Goal: Obtain resource: Download file/media

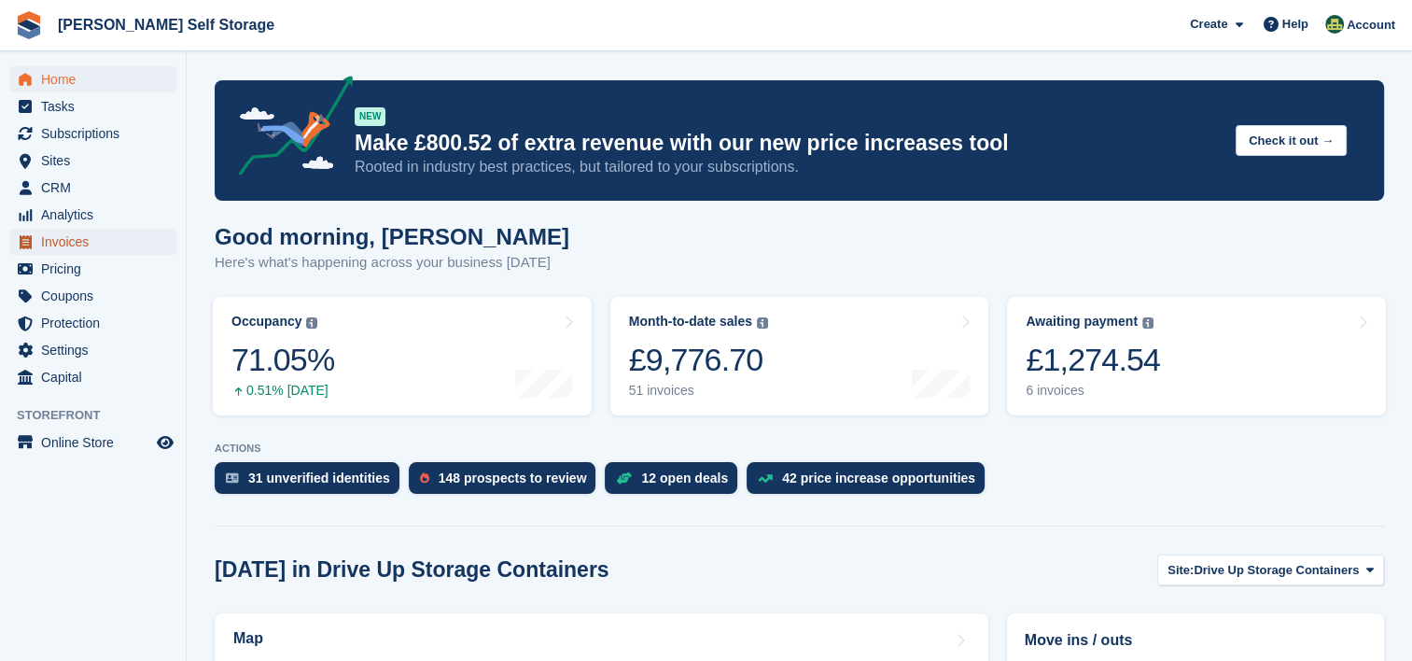
click at [82, 242] on span "Invoices" at bounding box center [97, 242] width 112 height 26
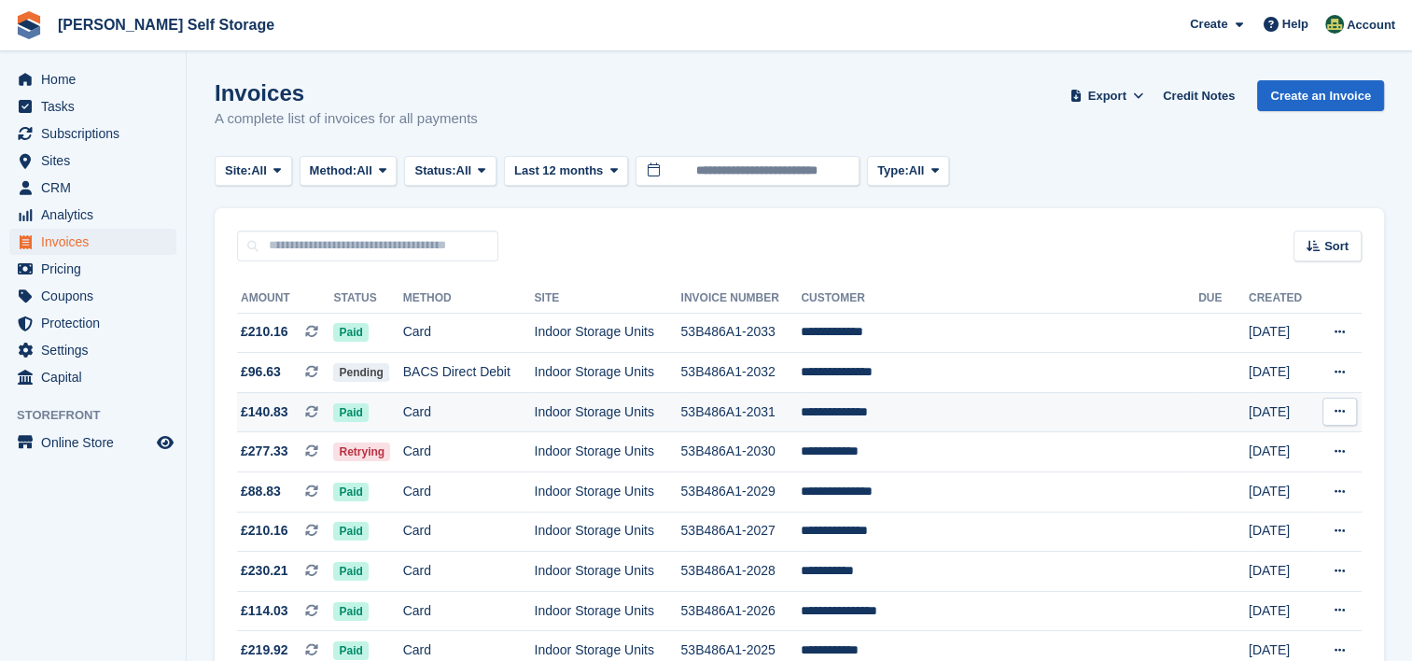
click at [1343, 411] on icon at bounding box center [1339, 411] width 10 height 12
click at [1277, 449] on p "Download PDF" at bounding box center [1267, 448] width 162 height 24
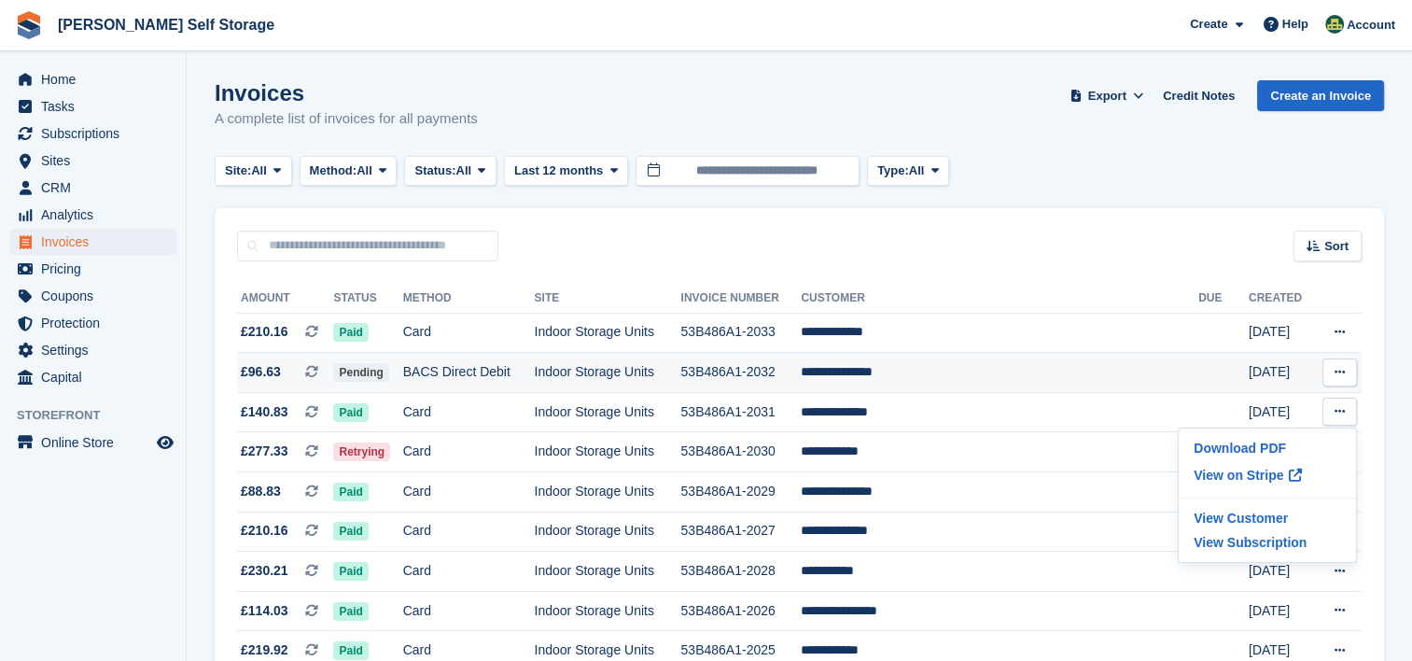
click at [1333, 369] on button at bounding box center [1339, 372] width 35 height 28
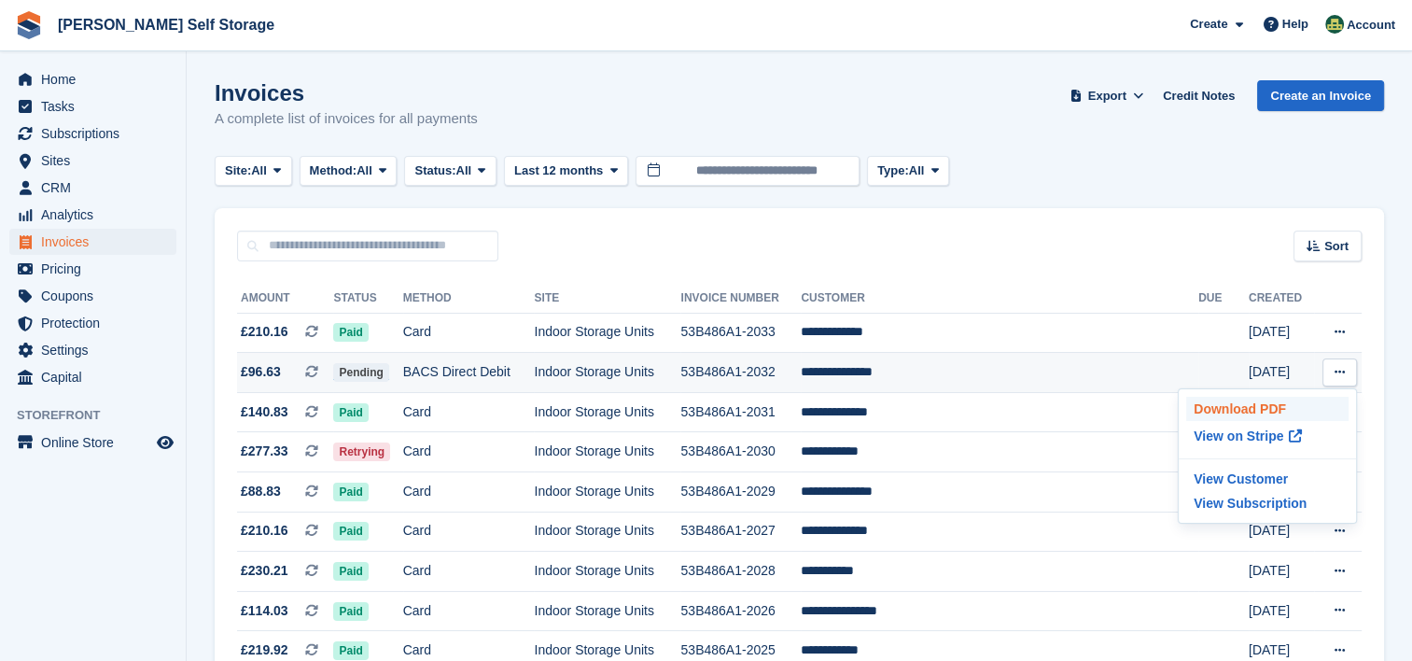
click at [1265, 406] on p "Download PDF" at bounding box center [1267, 409] width 162 height 24
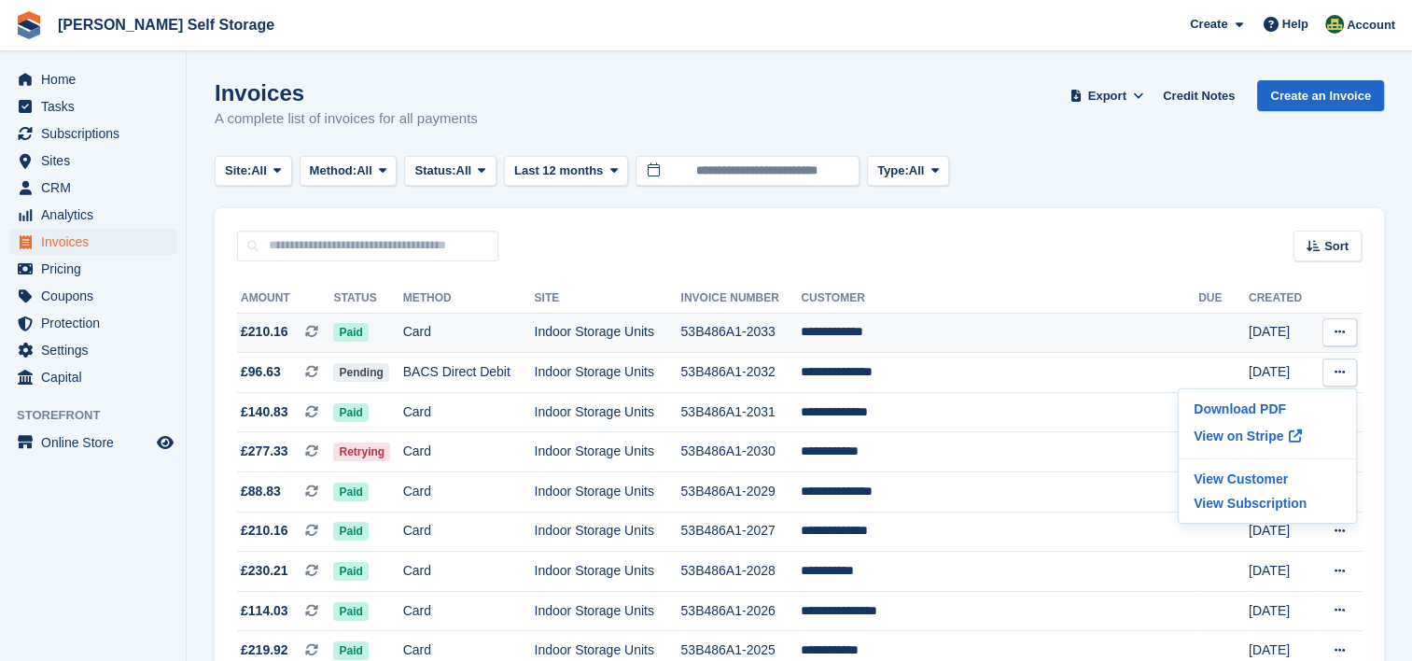
click at [1344, 334] on icon at bounding box center [1339, 332] width 10 height 12
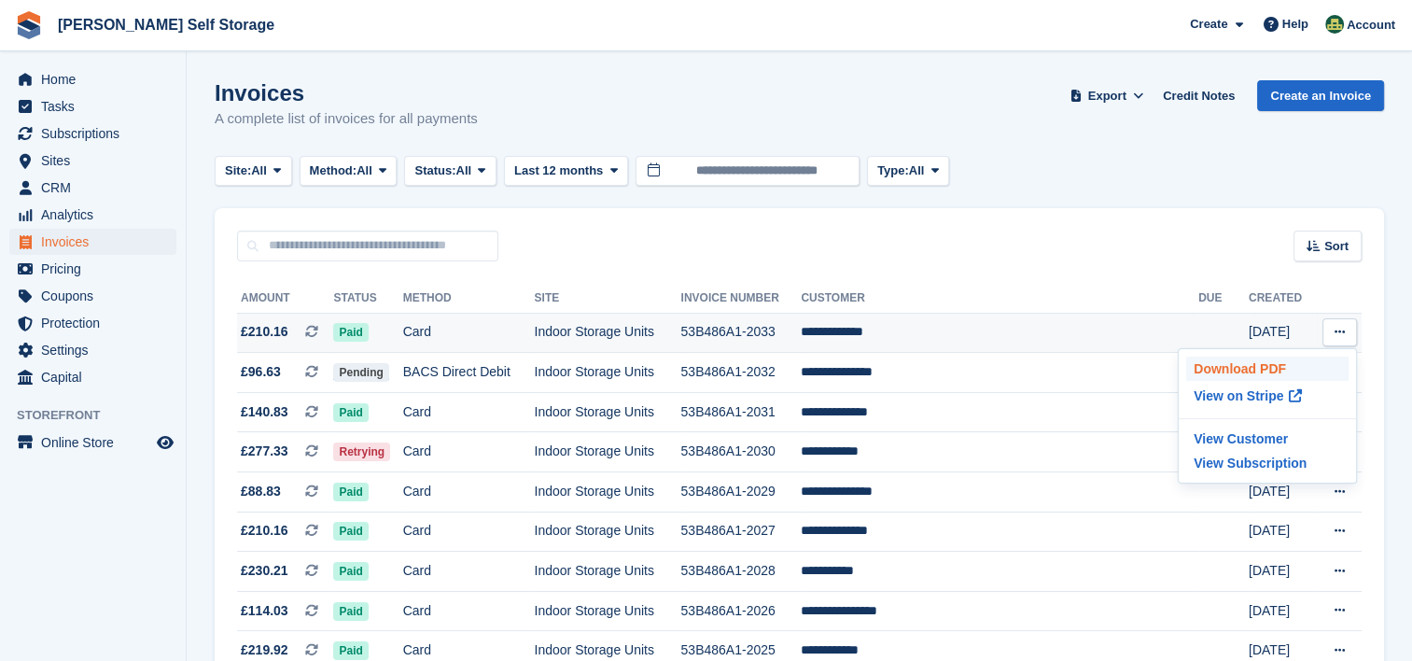
click at [1277, 364] on p "Download PDF" at bounding box center [1267, 368] width 162 height 24
